Goal: Task Accomplishment & Management: Use online tool/utility

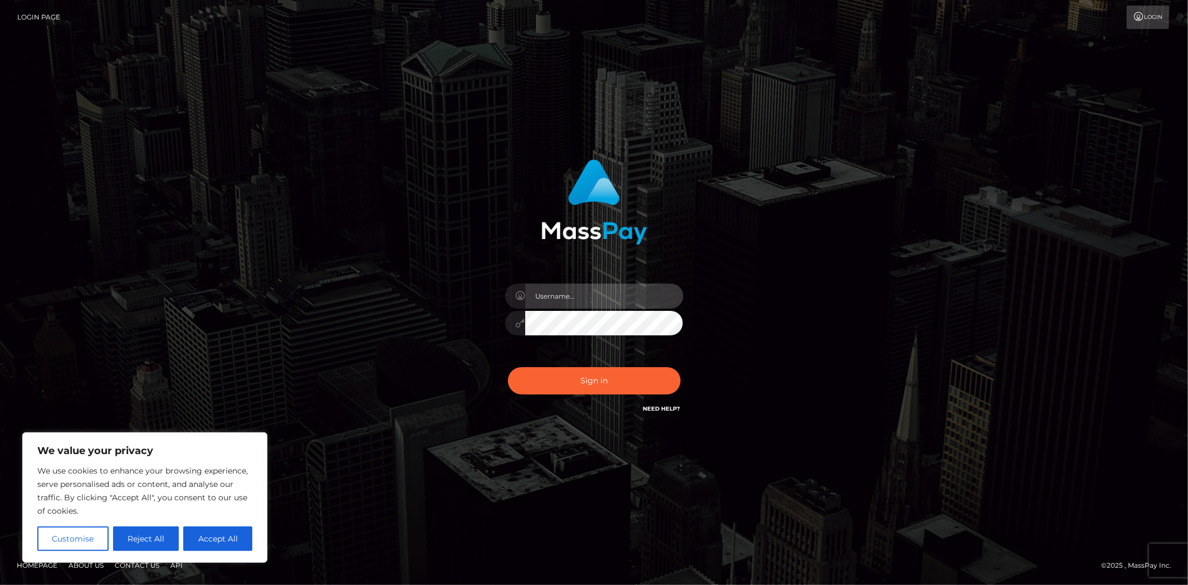
type input "MJSamelo"
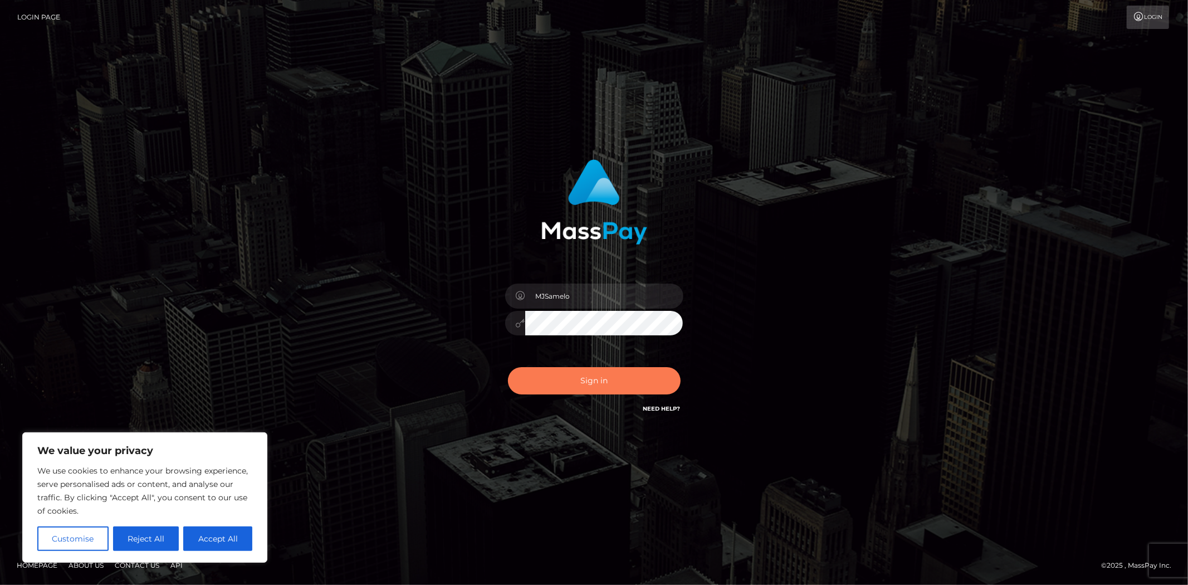
click at [576, 368] on button "Sign in" at bounding box center [594, 380] width 173 height 27
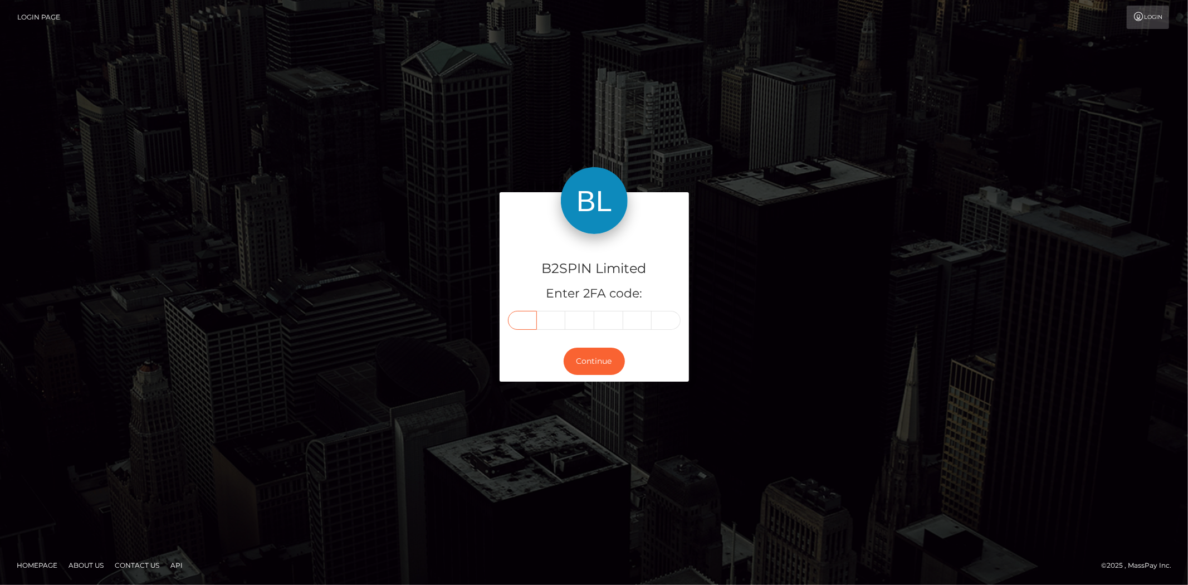
click at [528, 321] on input "text" at bounding box center [522, 320] width 29 height 19
type input "7"
type input "9"
type input "7"
type input "6"
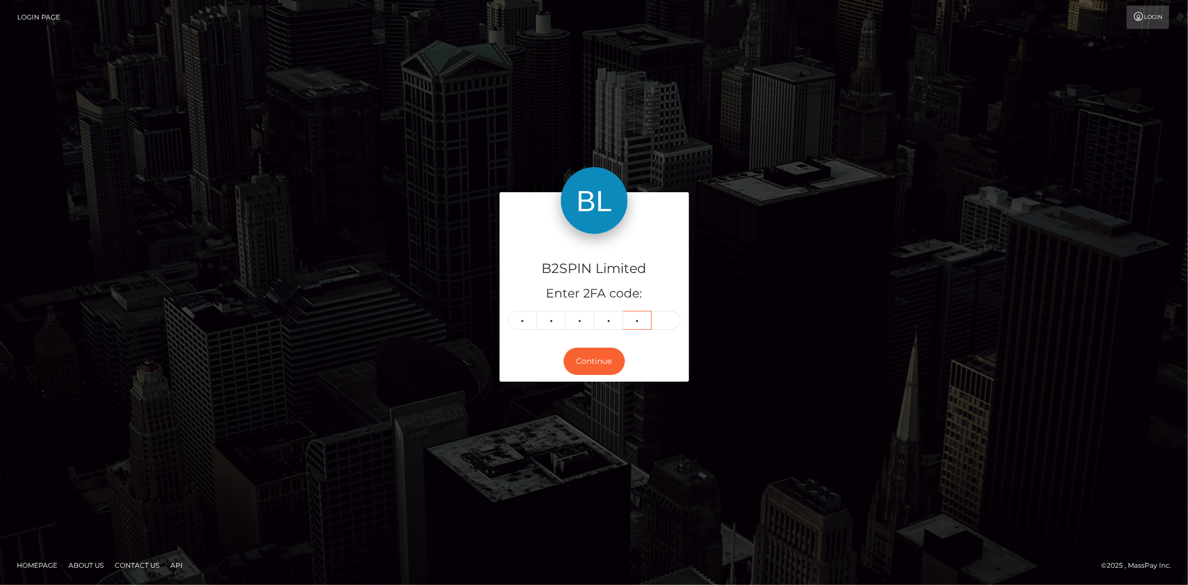
type input "0"
type input "8"
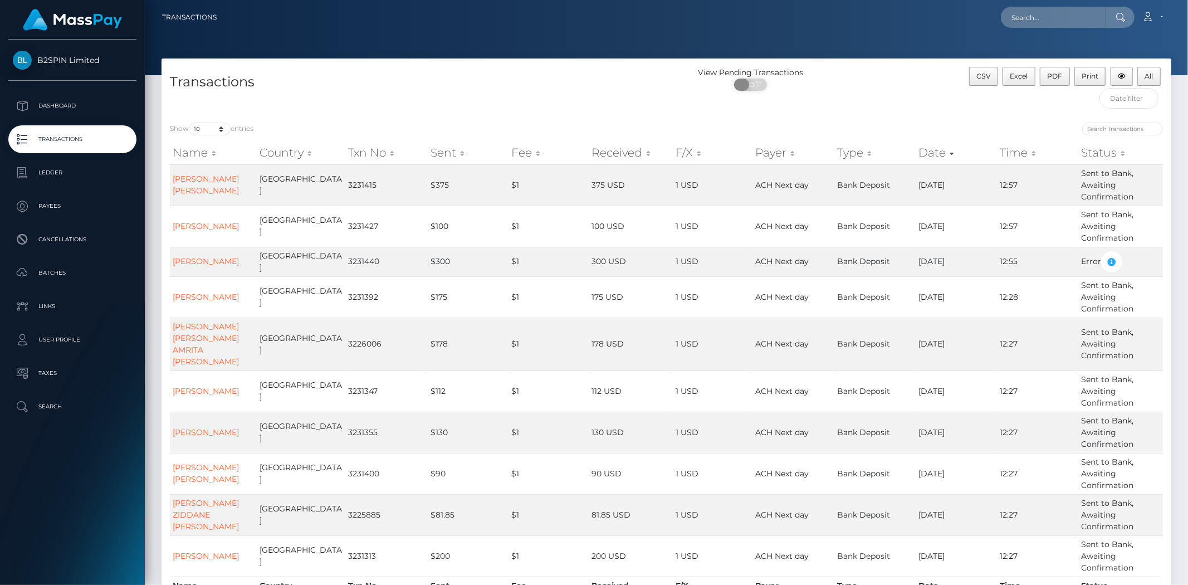
click at [755, 86] on span "OFF" at bounding box center [754, 85] width 28 height 12
checkbox input "true"
click at [211, 132] on select "10 25 50 100 250 500 1,000 3,500" at bounding box center [210, 129] width 42 height 13
select select "3500"
click at [190, 123] on select "10 25 50 100 250 500 1,000 3,500" at bounding box center [210, 129] width 42 height 13
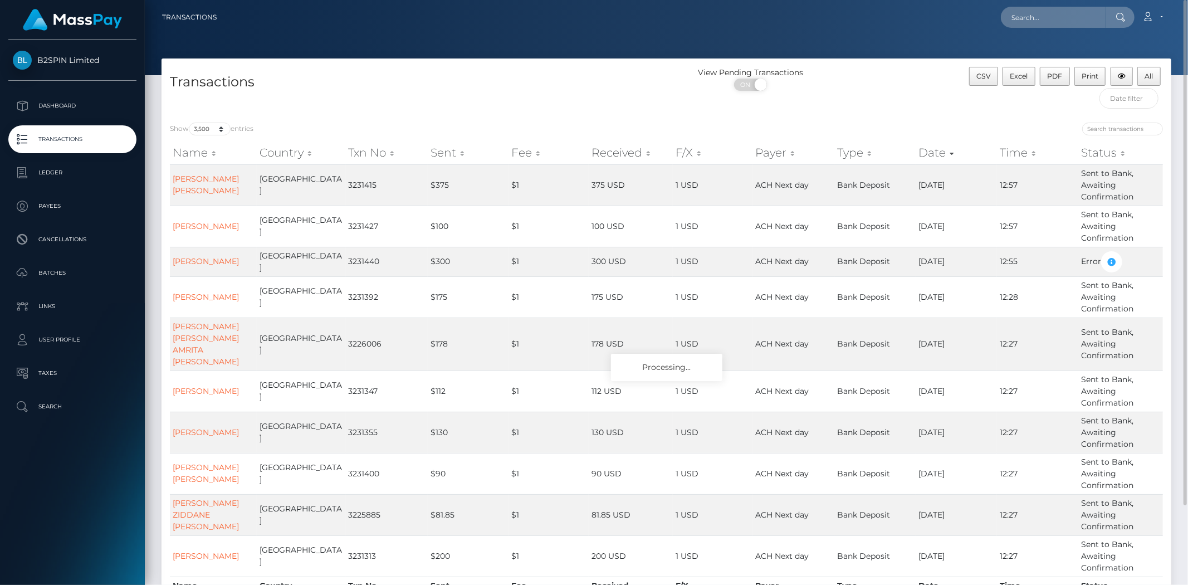
click at [892, 95] on div "View Pending Transactions ON OFF" at bounding box center [793, 82] width 252 height 30
click at [210, 130] on select "10 25 50 100 250 500 1,000 3,500" at bounding box center [210, 129] width 42 height 13
click at [484, 92] on div "Transactions" at bounding box center [414, 90] width 505 height 47
click at [1015, 80] on button "Excel" at bounding box center [1019, 76] width 33 height 19
